Goal: Task Accomplishment & Management: Manage account settings

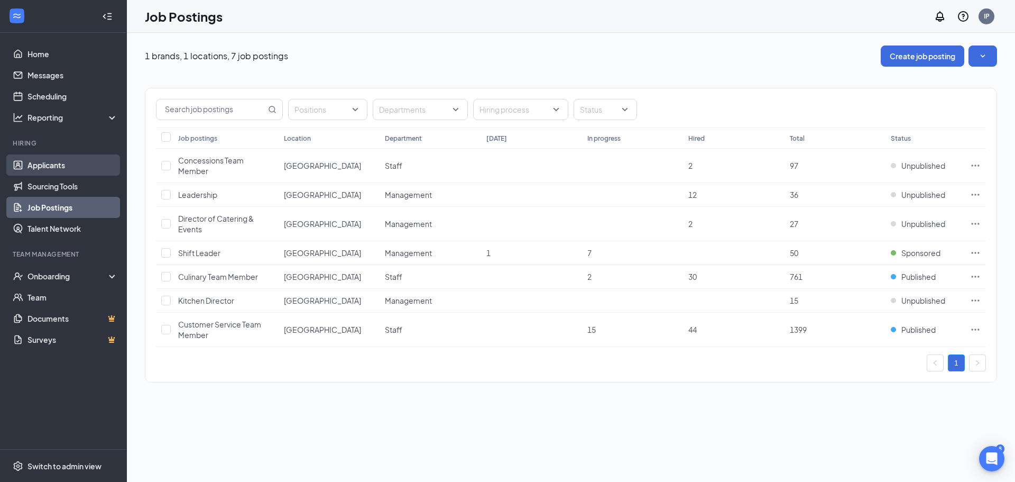
click at [82, 172] on link "Applicants" at bounding box center [72, 164] width 90 height 21
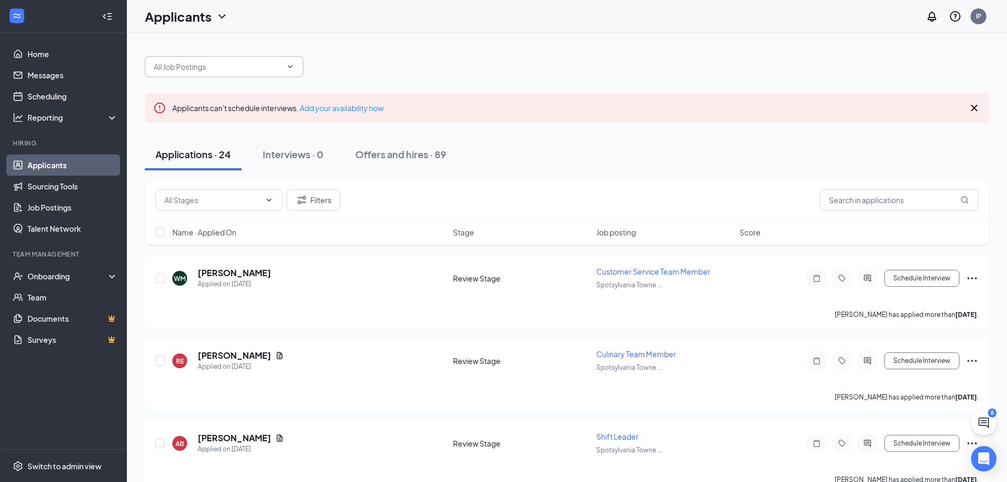
click at [284, 72] on span at bounding box center [224, 66] width 159 height 21
click at [247, 61] on input "text" at bounding box center [218, 67] width 128 height 12
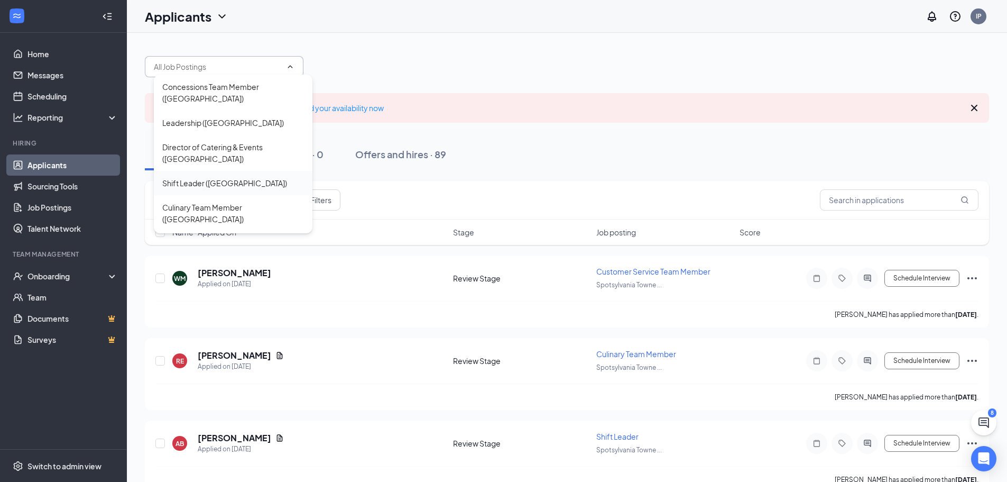
click at [237, 189] on div "Shift Leader ([GEOGRAPHIC_DATA])" at bounding box center [224, 183] width 125 height 12
type input "Shift Leader ([GEOGRAPHIC_DATA])"
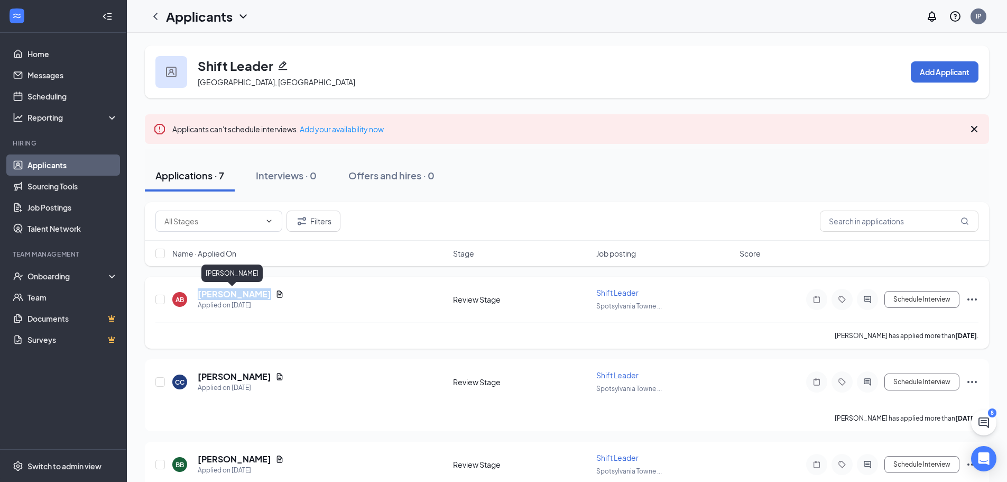
drag, startPoint x: 253, startPoint y: 292, endPoint x: 198, endPoint y: 296, distance: 55.1
click at [198, 296] on h5 "[PERSON_NAME]" at bounding box center [234, 294] width 73 height 12
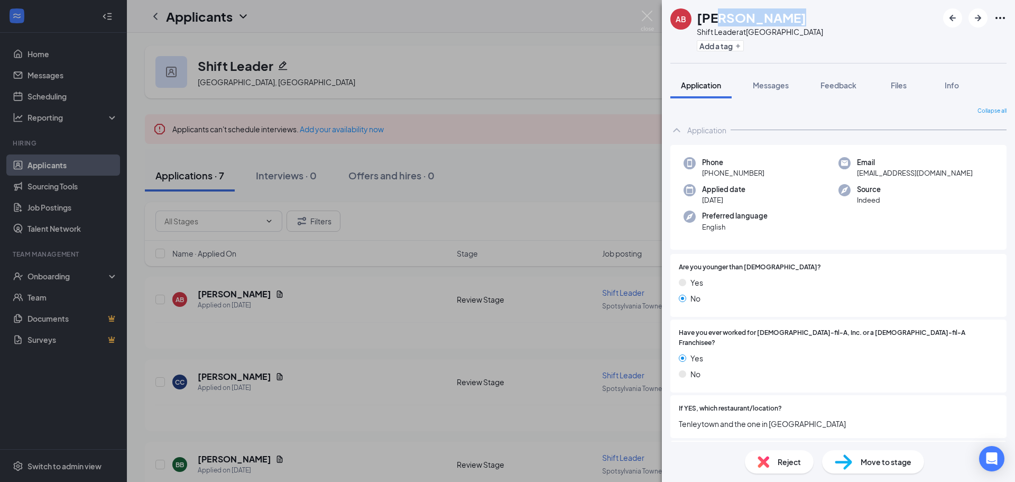
drag, startPoint x: 794, startPoint y: 23, endPoint x: 711, endPoint y: 23, distance: 83.5
click at [713, 24] on div "[PERSON_NAME]" at bounding box center [760, 17] width 126 height 18
click at [710, 23] on h1 "[PERSON_NAME]" at bounding box center [751, 17] width 109 height 18
click at [823, 16] on div "[PERSON_NAME]" at bounding box center [760, 17] width 126 height 18
drag, startPoint x: 804, startPoint y: 17, endPoint x: 690, endPoint y: 18, distance: 113.1
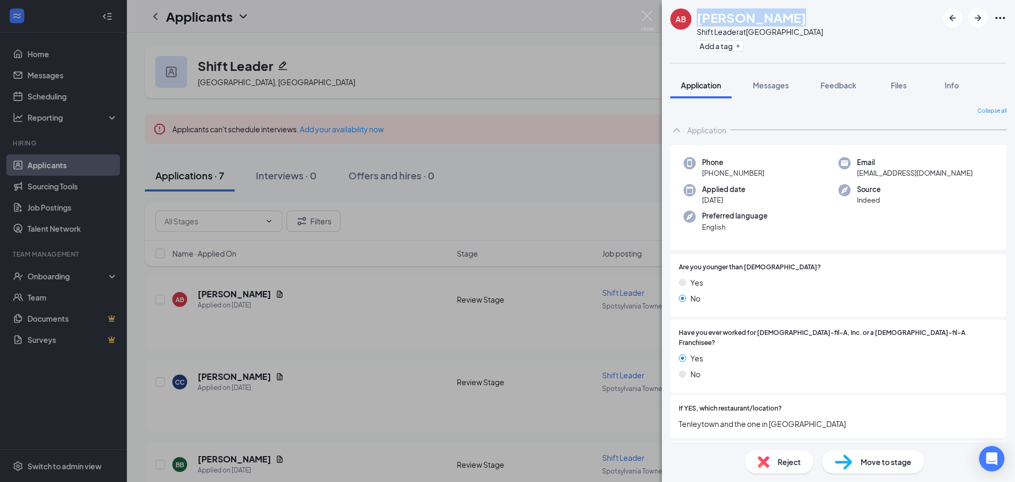
click at [690, 18] on div "AB [PERSON_NAME] Shift Leader at [GEOGRAPHIC_DATA] Add a tag" at bounding box center [746, 31] width 153 height 46
copy div "[PERSON_NAME]"
click at [635, 17] on div "AB [PERSON_NAME] Shift Leader at [GEOGRAPHIC_DATA] Add a tag Application Messag…" at bounding box center [507, 241] width 1015 height 482
click at [644, 16] on img at bounding box center [647, 21] width 13 height 21
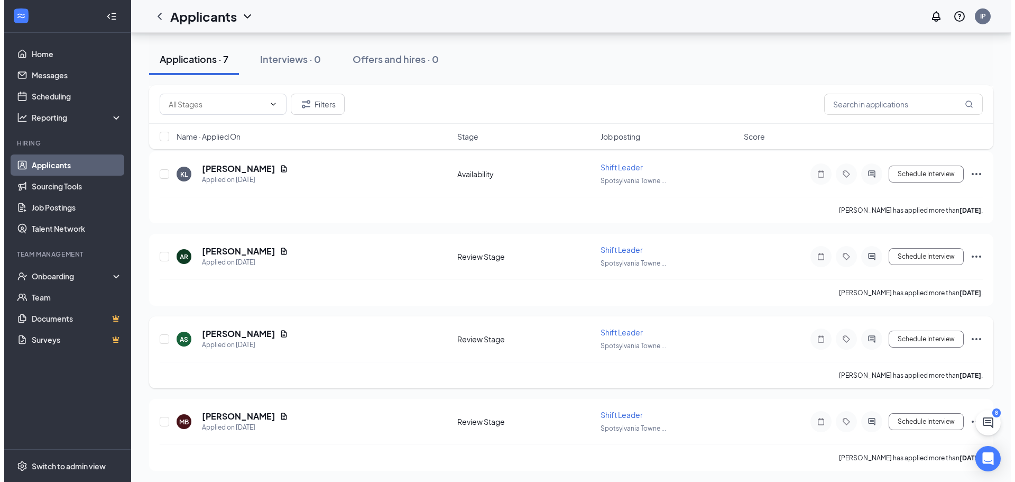
scroll to position [374, 0]
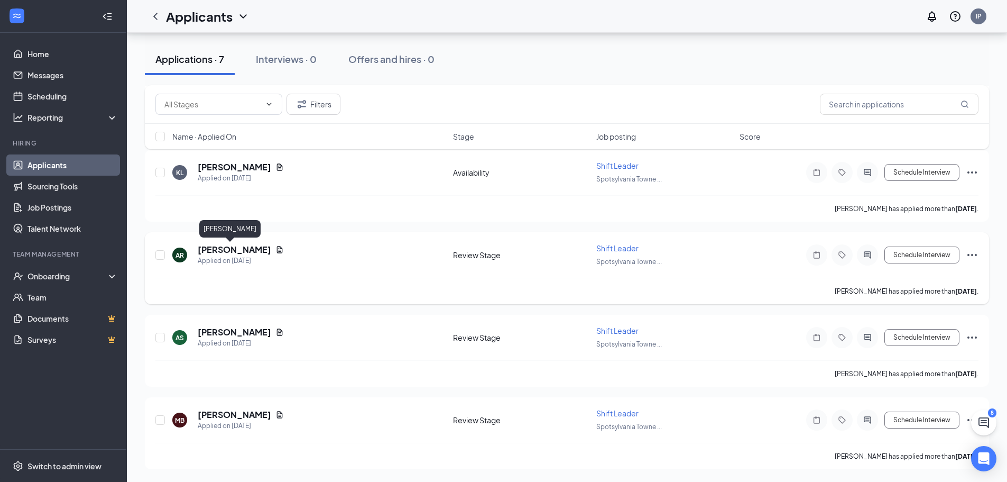
click at [225, 247] on h5 "[PERSON_NAME]" at bounding box center [234, 250] width 73 height 12
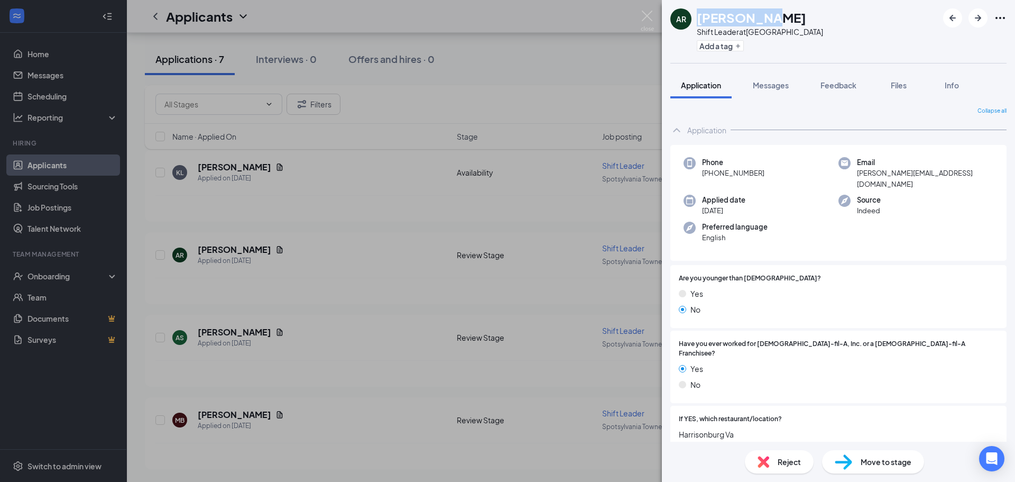
drag, startPoint x: 751, startPoint y: 24, endPoint x: 696, endPoint y: 22, distance: 55.0
click at [696, 22] on div "AR [PERSON_NAME] Shift Leader at [GEOGRAPHIC_DATA] Add a tag" at bounding box center [746, 31] width 153 height 46
copy h1 "[PERSON_NAME]"
